Goal: Transaction & Acquisition: Subscribe to service/newsletter

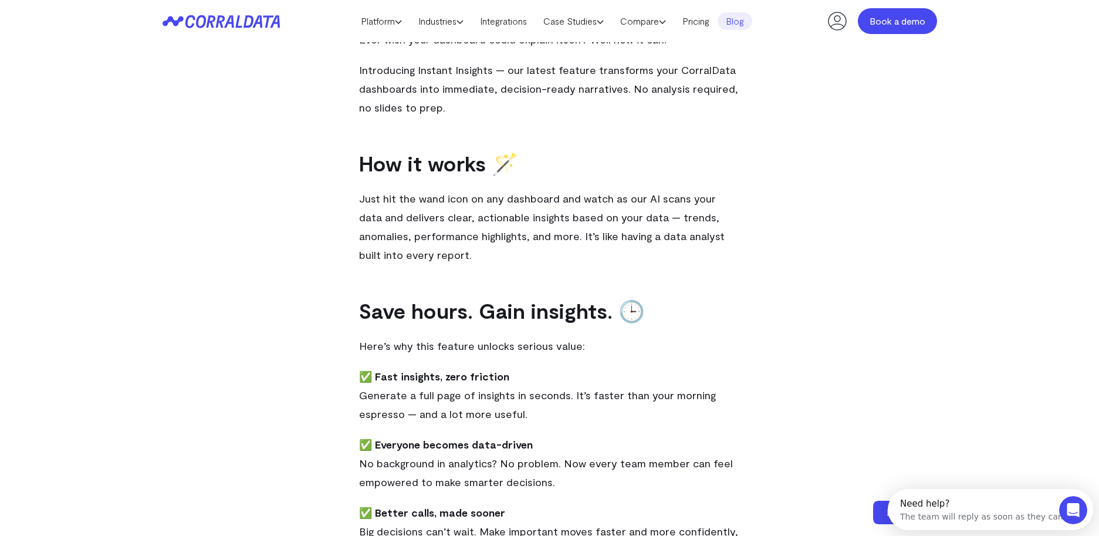
click at [888, 21] on link "Book a demo" at bounding box center [897, 21] width 79 height 26
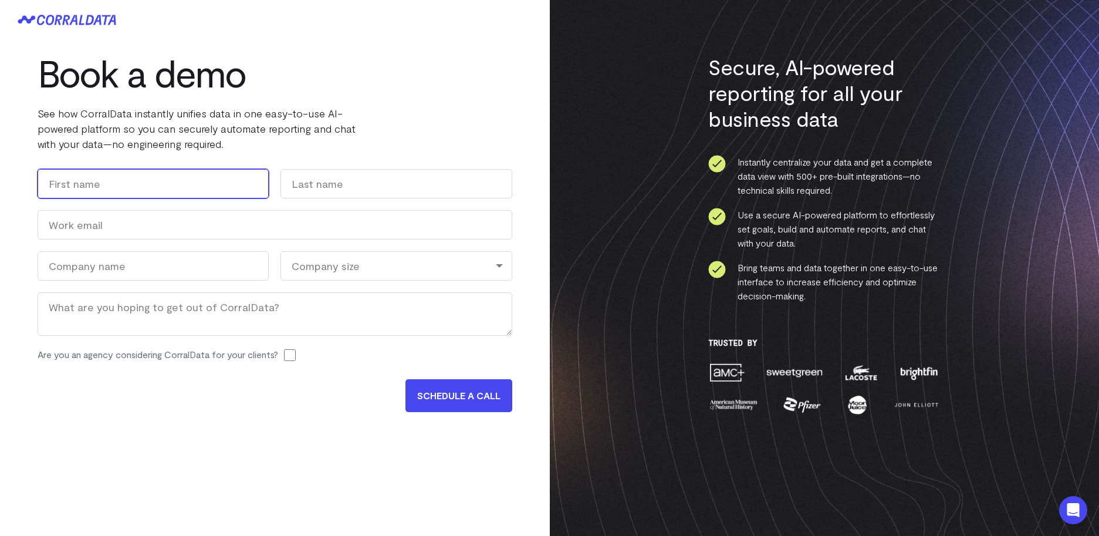
click at [206, 176] on input "First" at bounding box center [153, 183] width 231 height 29
type input "Sierra"
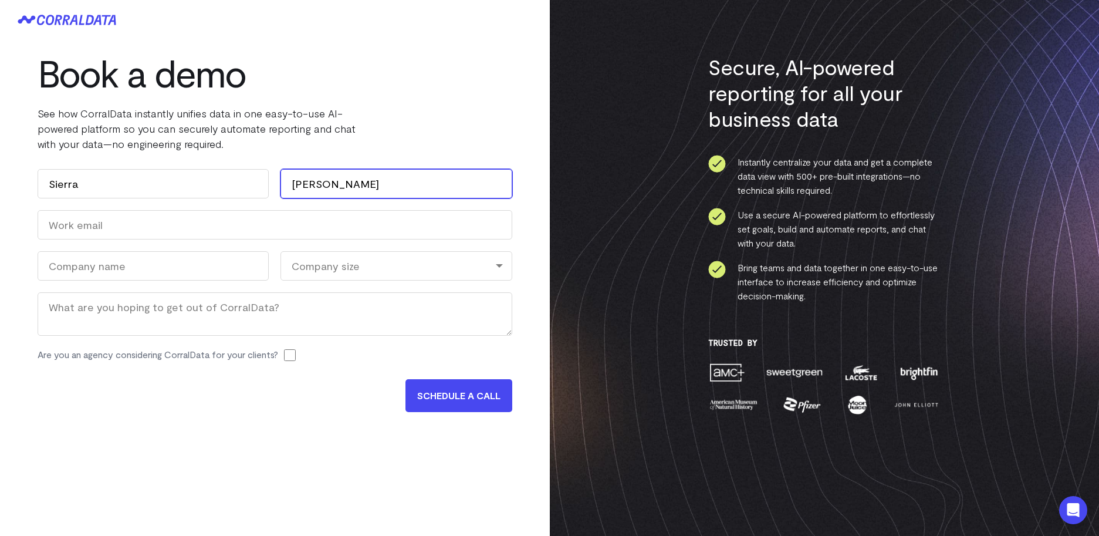
type input "Tuthill"
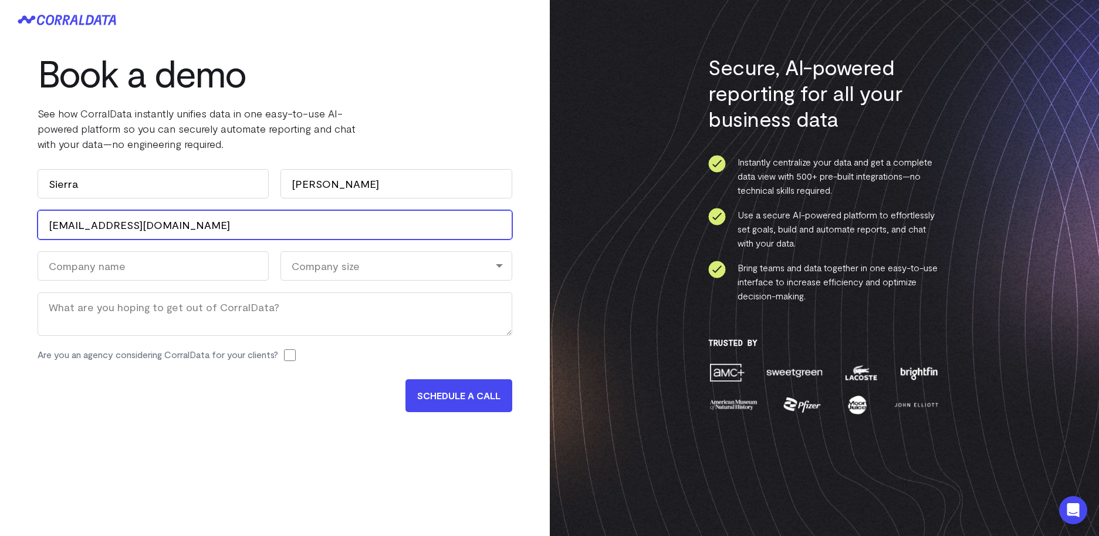
type input "sierra@exxircapital.com"
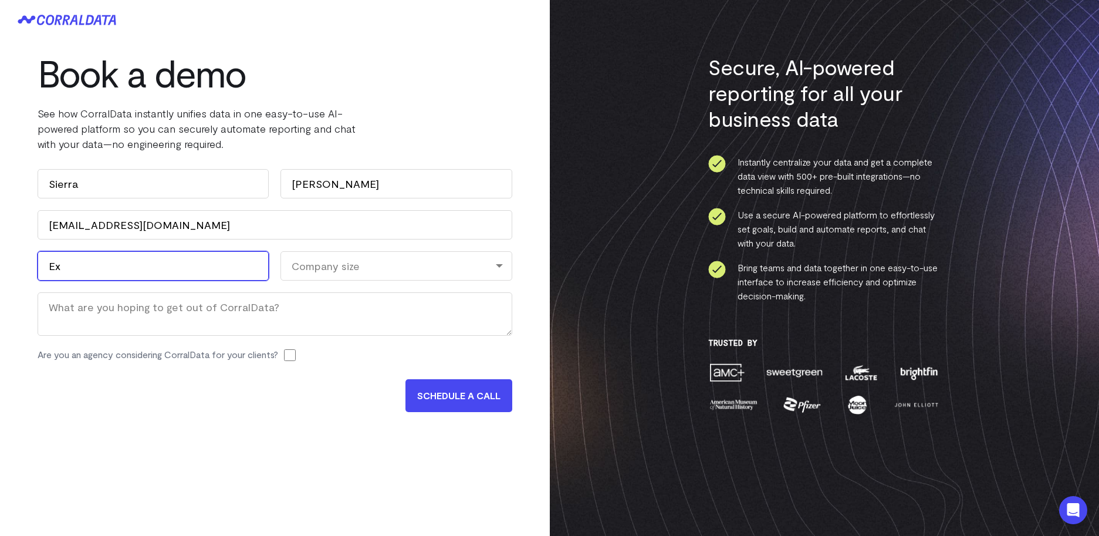
type input "E"
type input "Bishop Arts"
click at [319, 265] on div "Company size" at bounding box center [395, 265] width 231 height 29
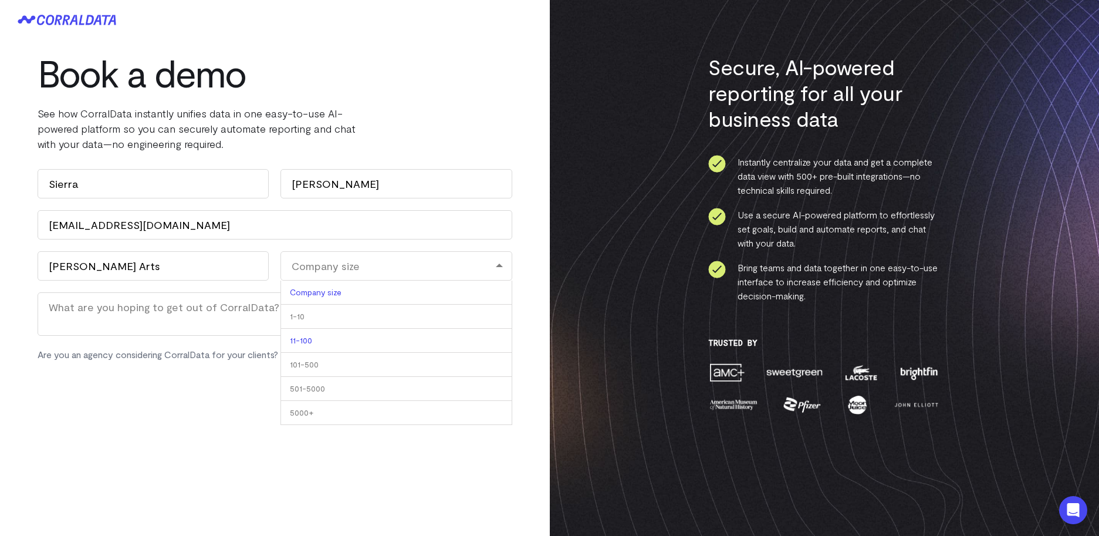
click at [297, 341] on li "11-100" at bounding box center [395, 341] width 231 height 24
select select "11-100"
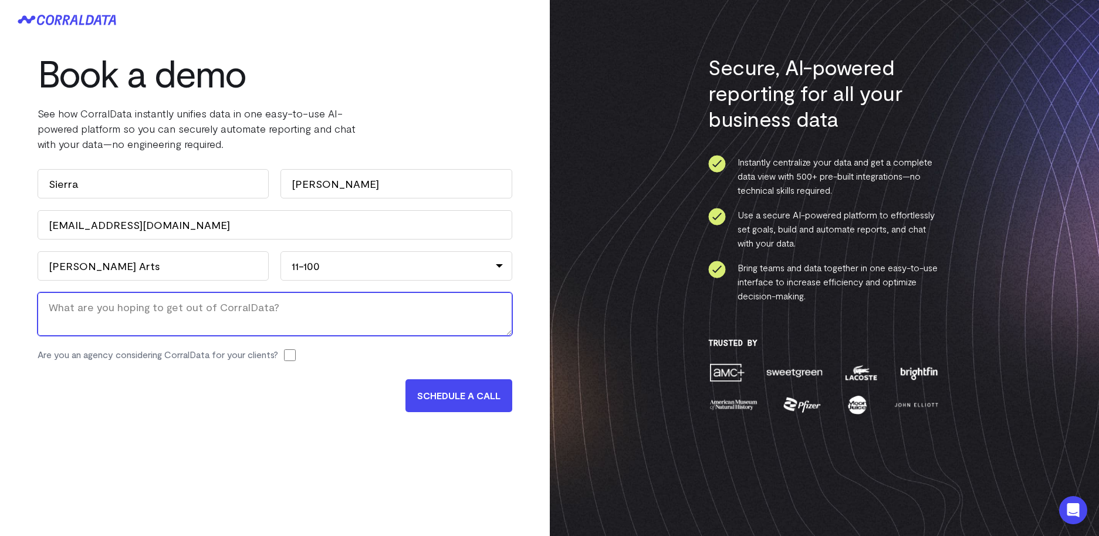
click at [255, 313] on textarea "Message" at bounding box center [275, 313] width 475 height 43
type textarea "We would like to better understand our ads and data."
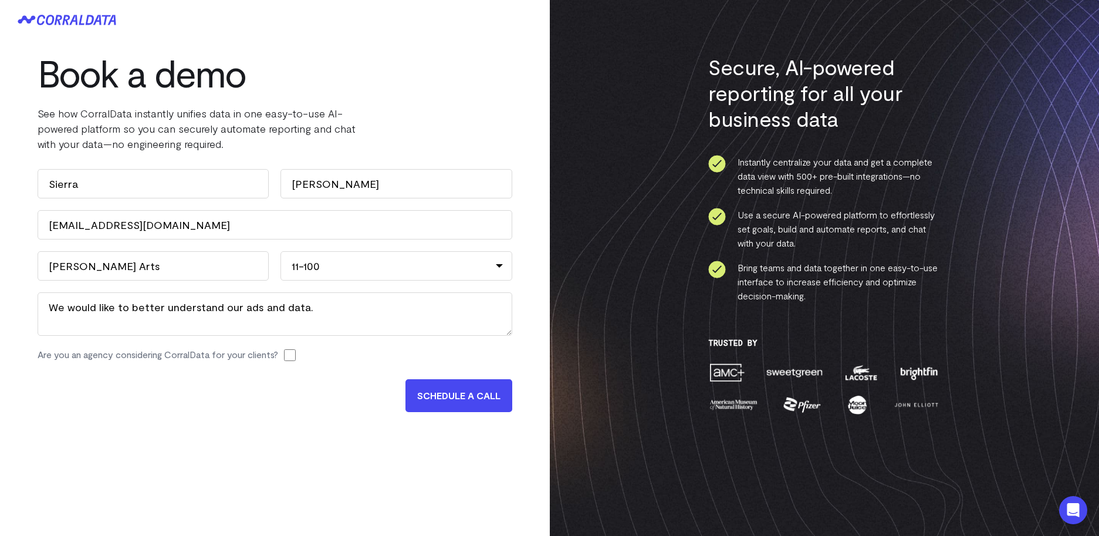
click at [439, 398] on input "SCHEDULE A CALL" at bounding box center [458, 395] width 107 height 33
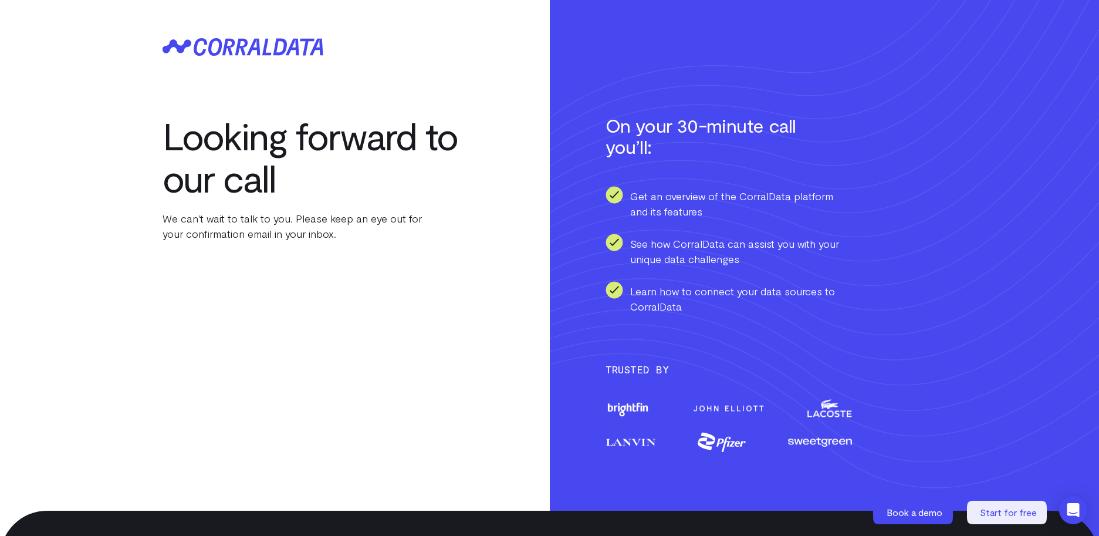
click at [783, 144] on h2 "On your 30-minute call you’ll:" at bounding box center [710, 135] width 211 height 42
click at [270, 50] on icon at bounding box center [242, 47] width 161 height 18
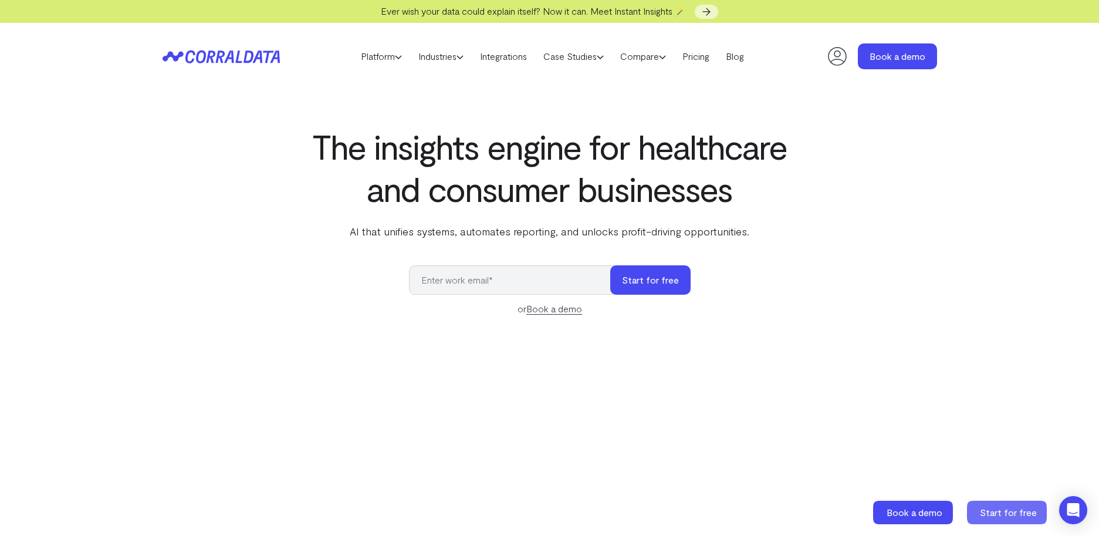
click at [1021, 507] on span "Start for free" at bounding box center [1008, 511] width 57 height 11
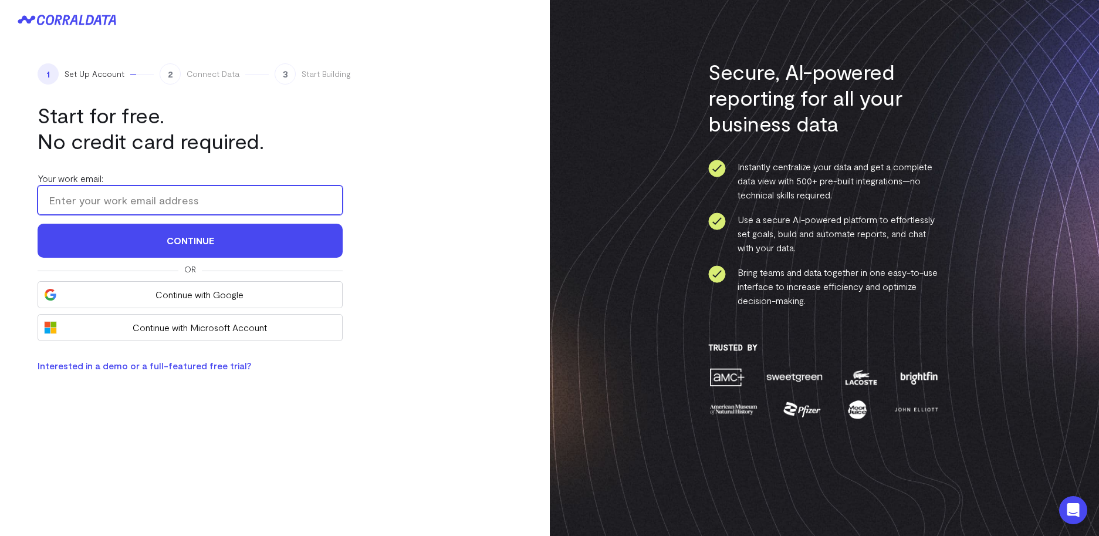
click at [205, 212] on input "Your work email:" at bounding box center [190, 199] width 305 height 29
type input "sierra@exxircapital.com"
click at [38, 224] on button "Continue" at bounding box center [190, 241] width 305 height 34
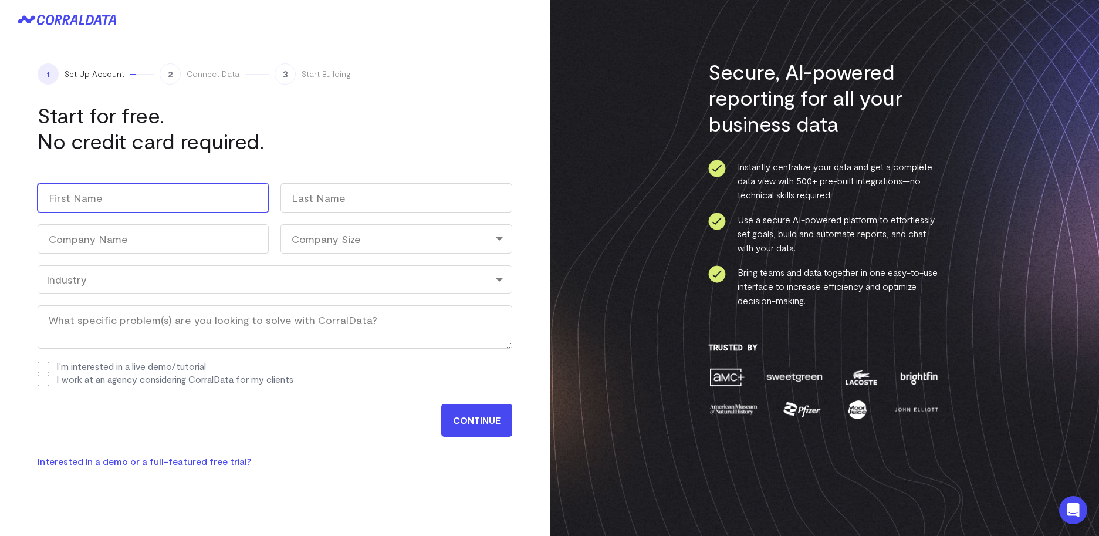
click at [187, 196] on input "First" at bounding box center [153, 197] width 231 height 29
type input "Sierra"
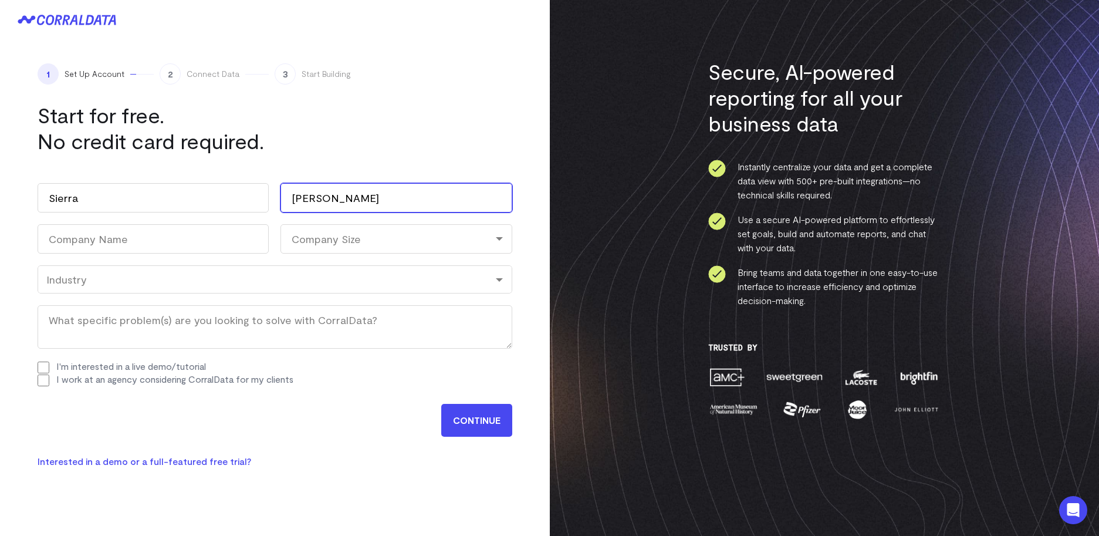
type input "Tuthill"
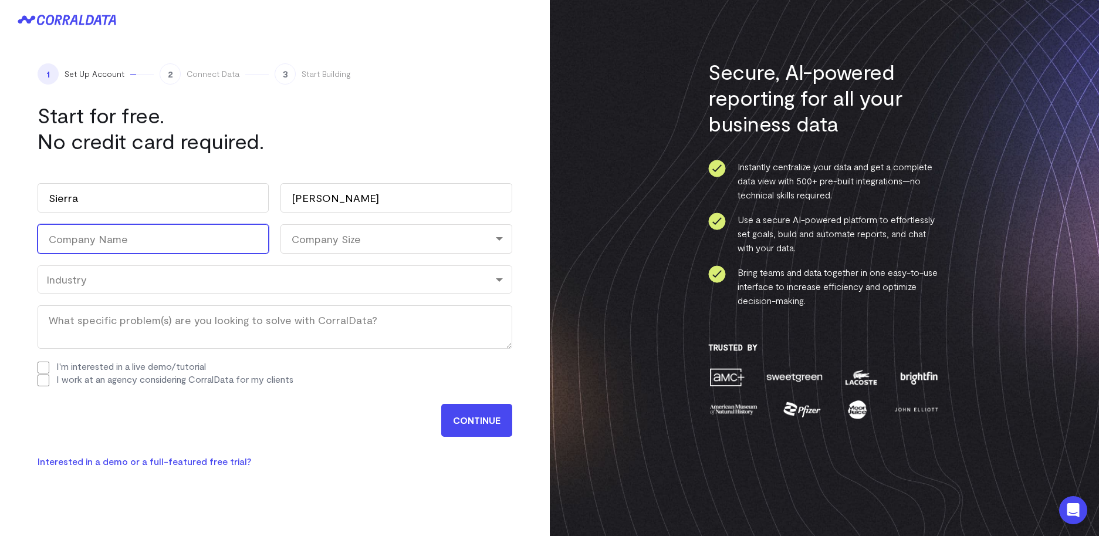
type input "E"
type input "Bishop Arts"
click at [421, 238] on div "Company Size" at bounding box center [395, 238] width 231 height 29
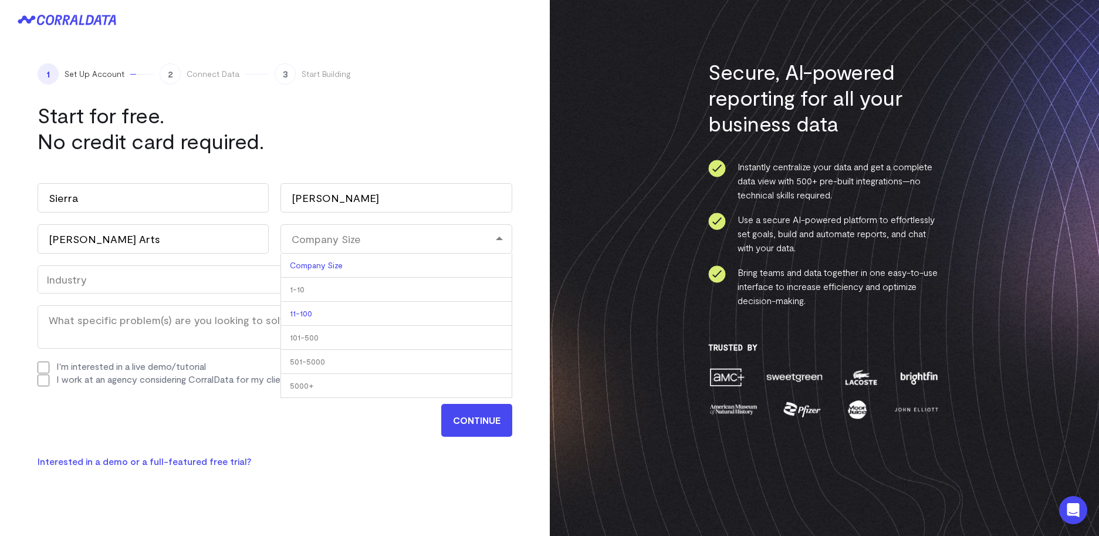
click at [414, 309] on li "11-100" at bounding box center [395, 314] width 231 height 24
select select "11-100"
click at [364, 281] on div "Industry" at bounding box center [274, 279] width 457 height 13
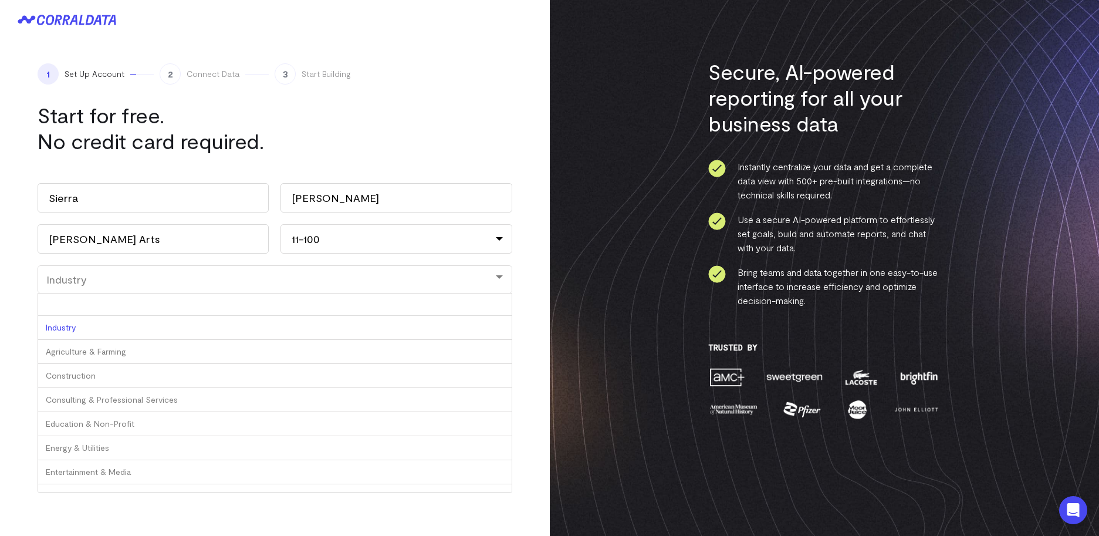
type input "r"
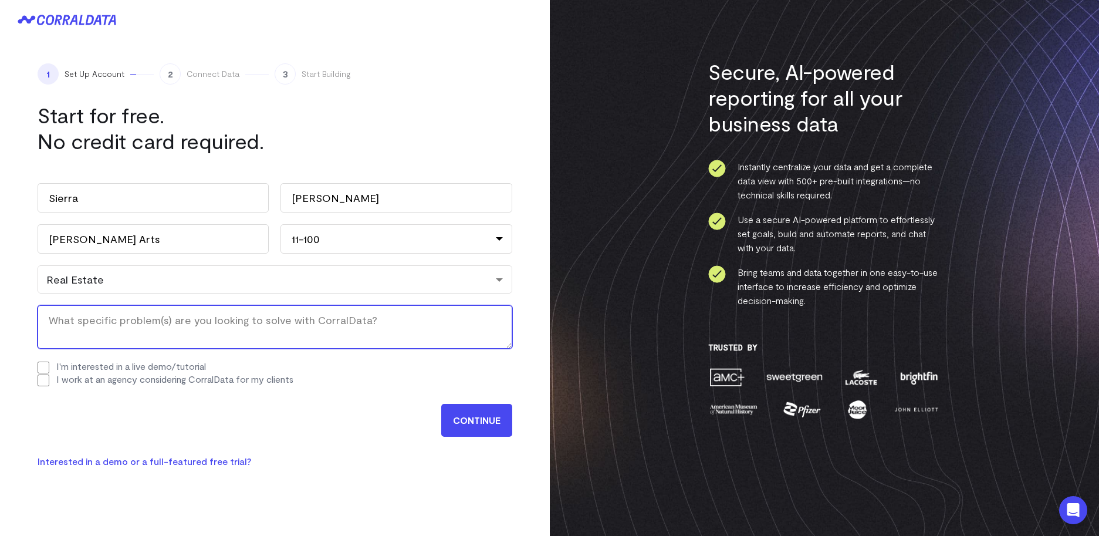
click at [120, 337] on textarea "What specific problem(s) are you looking to solve with CorralData? (Required)" at bounding box center [275, 326] width 475 height 43
type textarea "I'm looking to better understand our data."
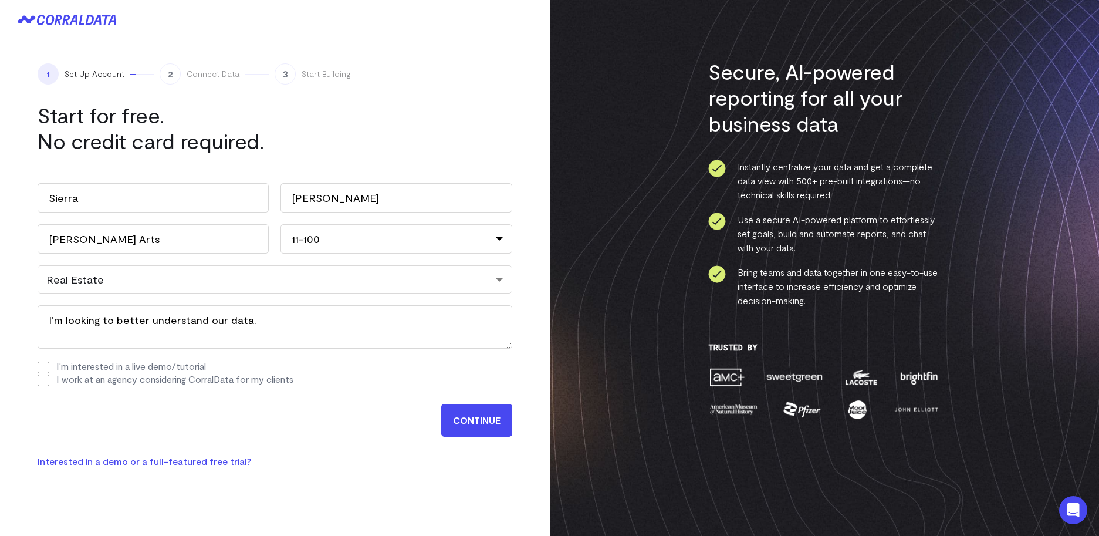
click at [468, 413] on input "CONTINUE" at bounding box center [476, 420] width 71 height 33
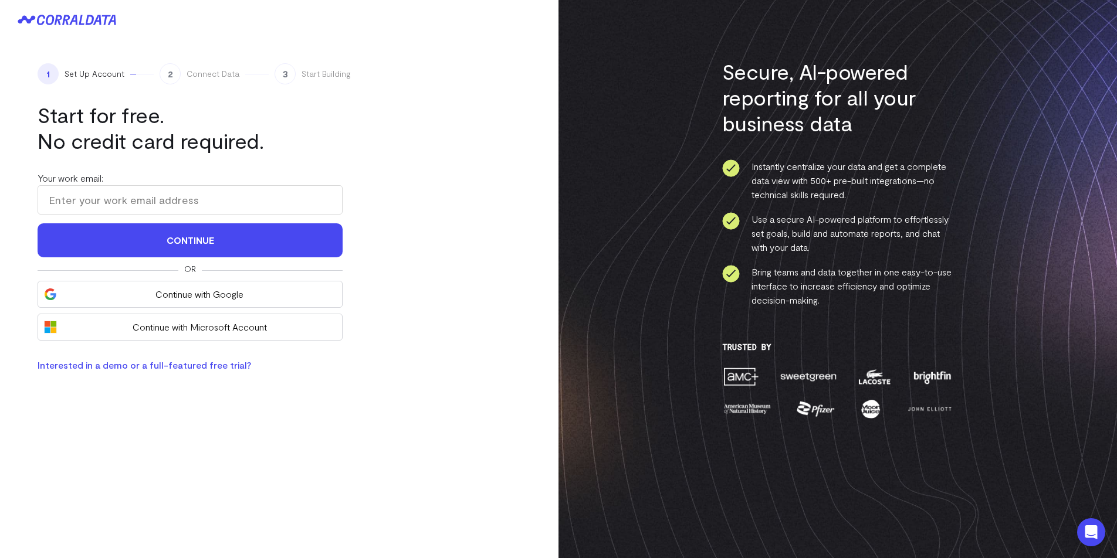
click at [395, 206] on div "1 Set Up Account 2 Connect Data 3 Start Building Start for free. No credit card…" at bounding box center [279, 218] width 558 height 356
click at [302, 204] on input "Your work email:" at bounding box center [190, 199] width 305 height 29
click at [79, 15] on icon at bounding box center [67, 20] width 99 height 11
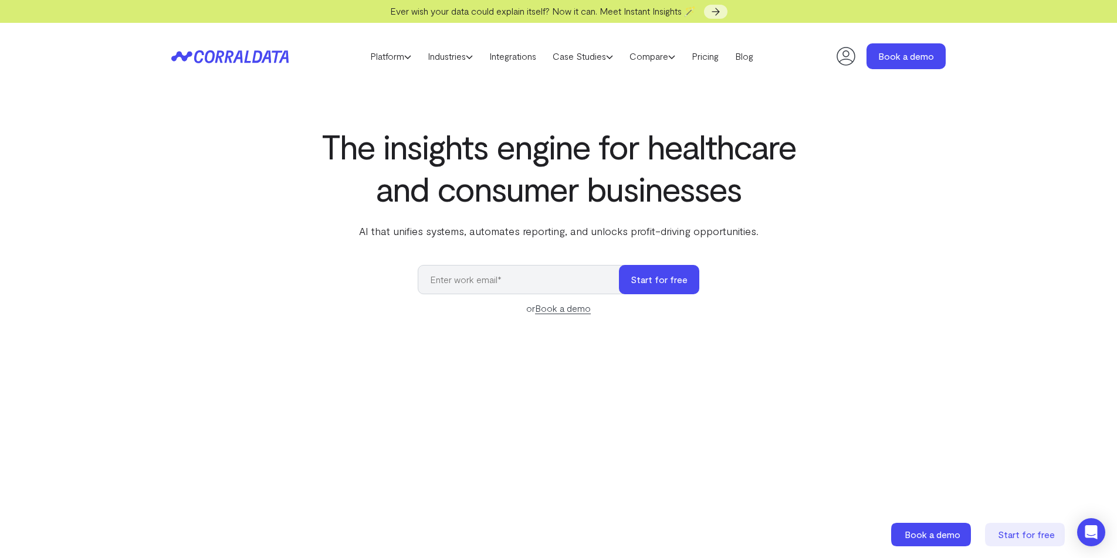
click at [842, 53] on icon at bounding box center [846, 56] width 19 height 19
